Goal: Use online tool/utility: Utilize a website feature to perform a specific function

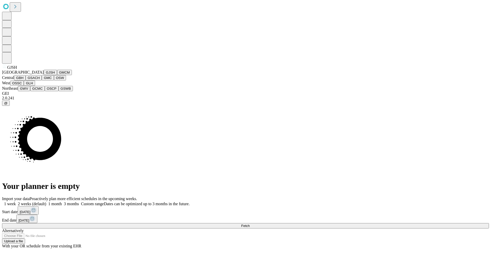
click at [44, 75] on button "GJSH" at bounding box center [50, 72] width 13 height 5
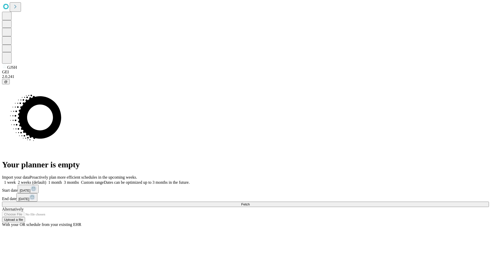
click at [62, 180] on label "1 month" at bounding box center [54, 182] width 16 height 4
click at [250, 203] on span "Fetch" at bounding box center [245, 205] width 8 height 4
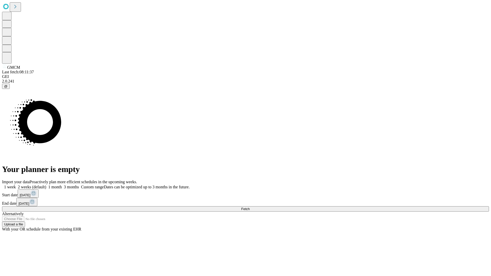
click at [62, 185] on label "1 month" at bounding box center [54, 187] width 16 height 4
click at [250, 207] on span "Fetch" at bounding box center [245, 209] width 8 height 4
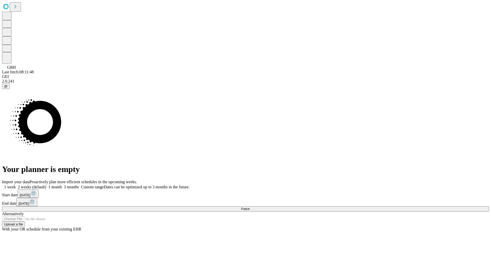
click at [62, 185] on label "1 month" at bounding box center [54, 187] width 16 height 4
click at [250, 207] on span "Fetch" at bounding box center [245, 209] width 8 height 4
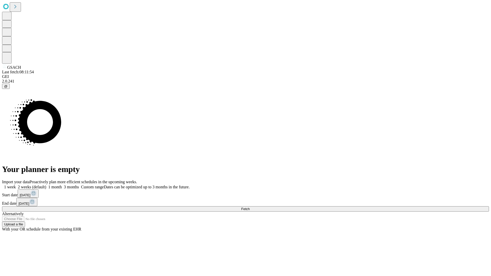
click at [62, 185] on label "1 month" at bounding box center [54, 187] width 16 height 4
click at [250, 207] on span "Fetch" at bounding box center [245, 209] width 8 height 4
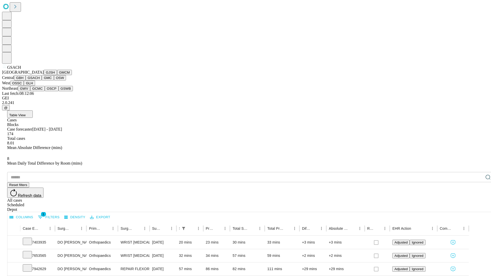
click at [42, 81] on button "GMC" at bounding box center [48, 77] width 12 height 5
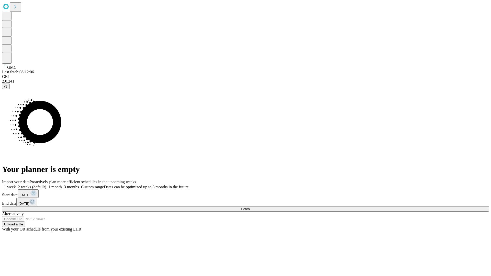
click at [62, 185] on label "1 month" at bounding box center [54, 187] width 16 height 4
click at [250, 207] on span "Fetch" at bounding box center [245, 209] width 8 height 4
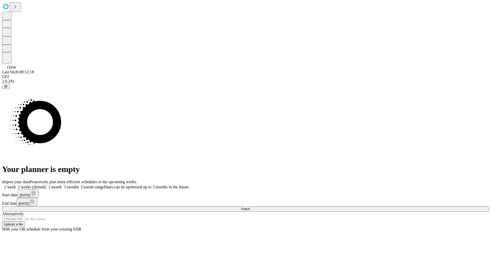
click at [62, 185] on label "1 month" at bounding box center [54, 187] width 16 height 4
click at [250, 207] on span "Fetch" at bounding box center [245, 209] width 8 height 4
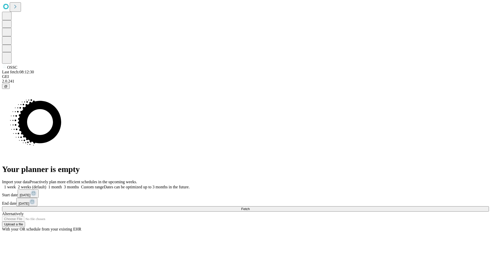
click at [62, 185] on label "1 month" at bounding box center [54, 187] width 16 height 4
click at [250, 207] on span "Fetch" at bounding box center [245, 209] width 8 height 4
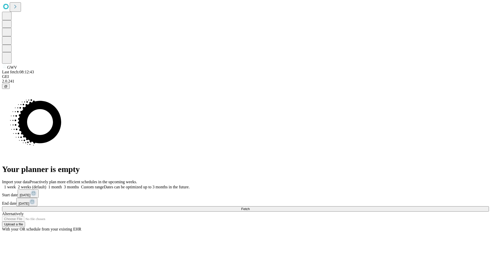
click at [62, 185] on label "1 month" at bounding box center [54, 187] width 16 height 4
click at [250, 207] on span "Fetch" at bounding box center [245, 209] width 8 height 4
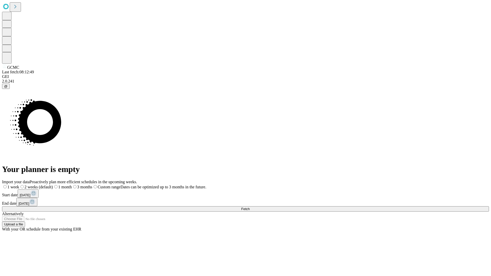
click at [72, 185] on label "1 month" at bounding box center [62, 187] width 19 height 4
click at [250, 207] on span "Fetch" at bounding box center [245, 209] width 8 height 4
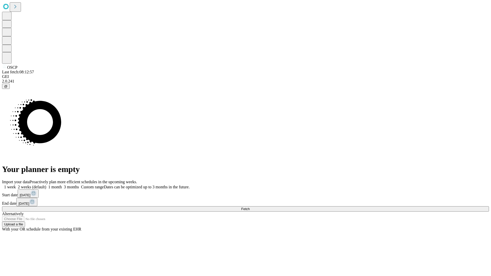
click at [62, 185] on label "1 month" at bounding box center [54, 187] width 16 height 4
click at [250, 207] on span "Fetch" at bounding box center [245, 209] width 8 height 4
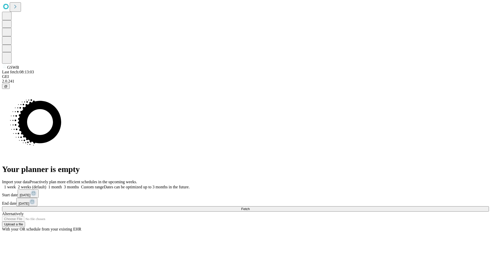
click at [62, 185] on label "1 month" at bounding box center [54, 187] width 16 height 4
click at [250, 207] on span "Fetch" at bounding box center [245, 209] width 8 height 4
